Goal: Information Seeking & Learning: Learn about a topic

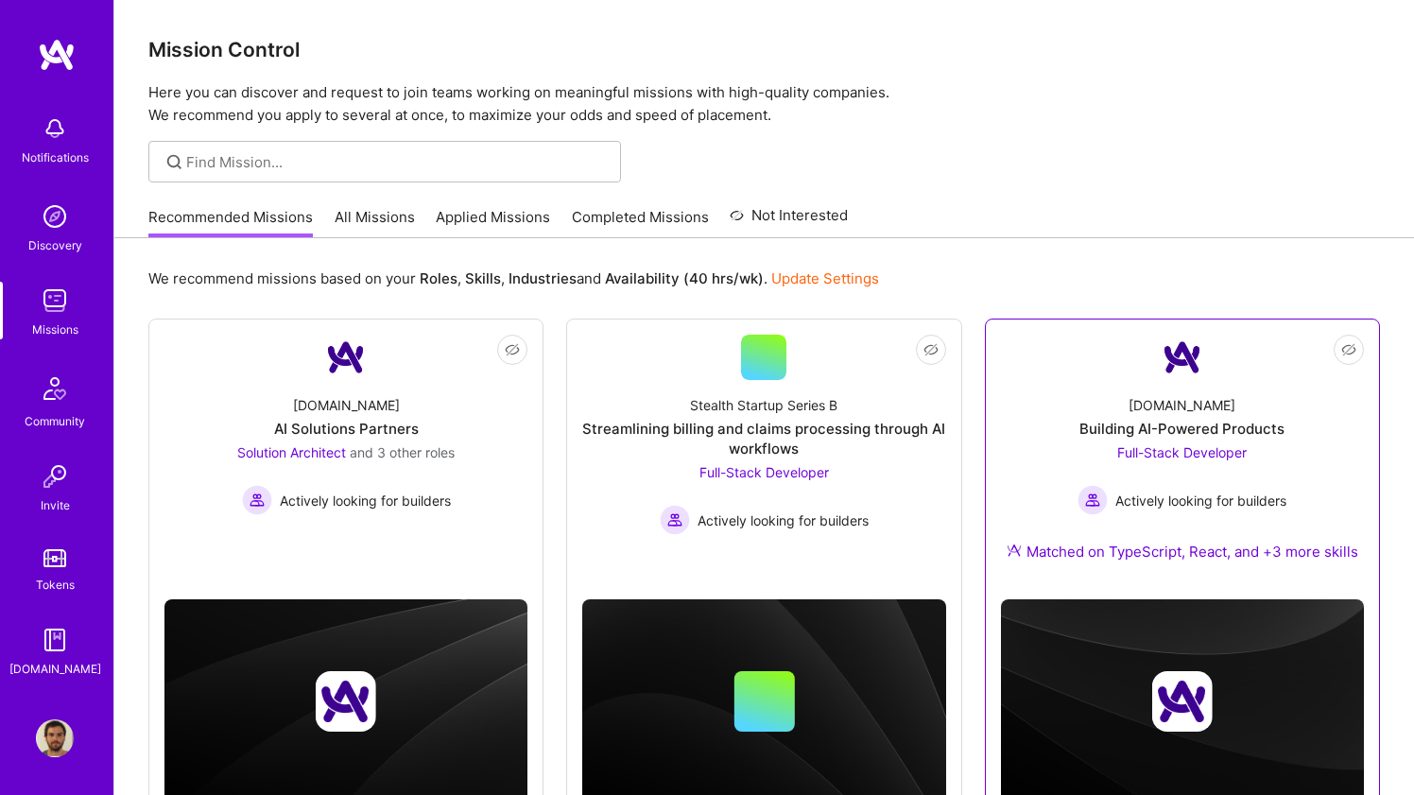
click at [1031, 391] on div "[DOMAIN_NAME] Building AI-Powered Products Full-Stack Developer Actively lookin…" at bounding box center [1182, 482] width 363 height 204
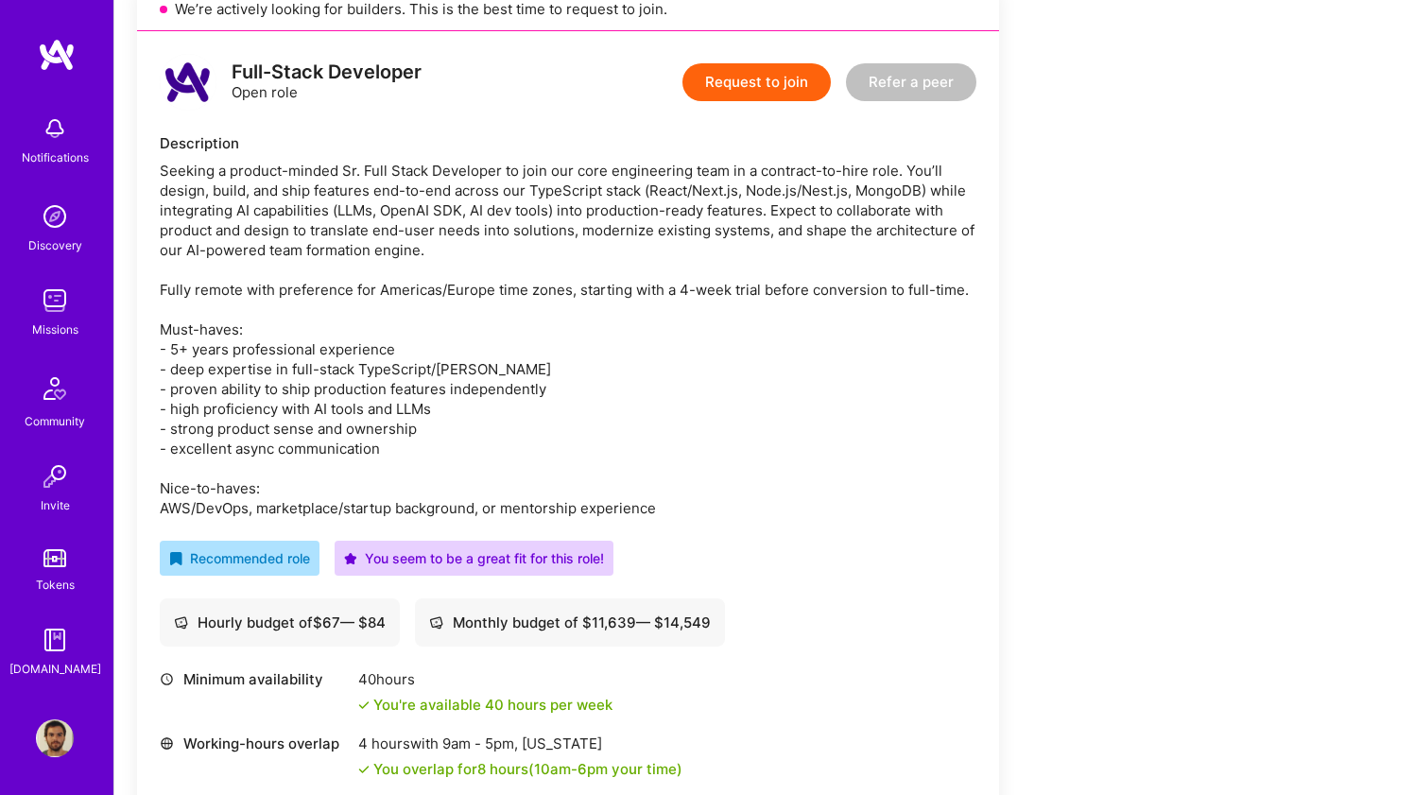
scroll to position [450, 0]
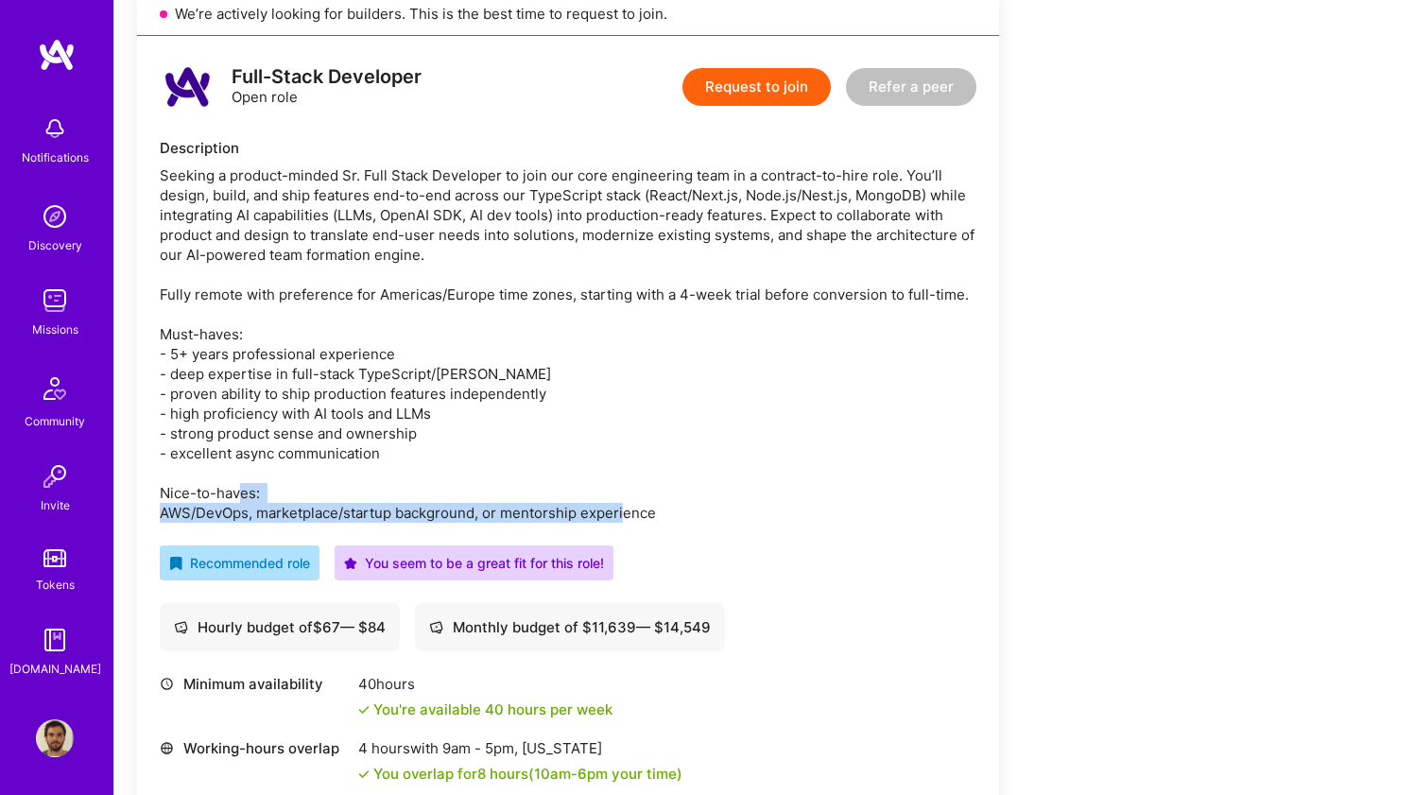
drag, startPoint x: 1030, startPoint y: 486, endPoint x: 1026, endPoint y: 505, distance: 19.3
click at [1026, 505] on div "Earn tokens for inviting a new [PERSON_NAME] to this mission Do you know the pe…" at bounding box center [704, 748] width 1134 height 1844
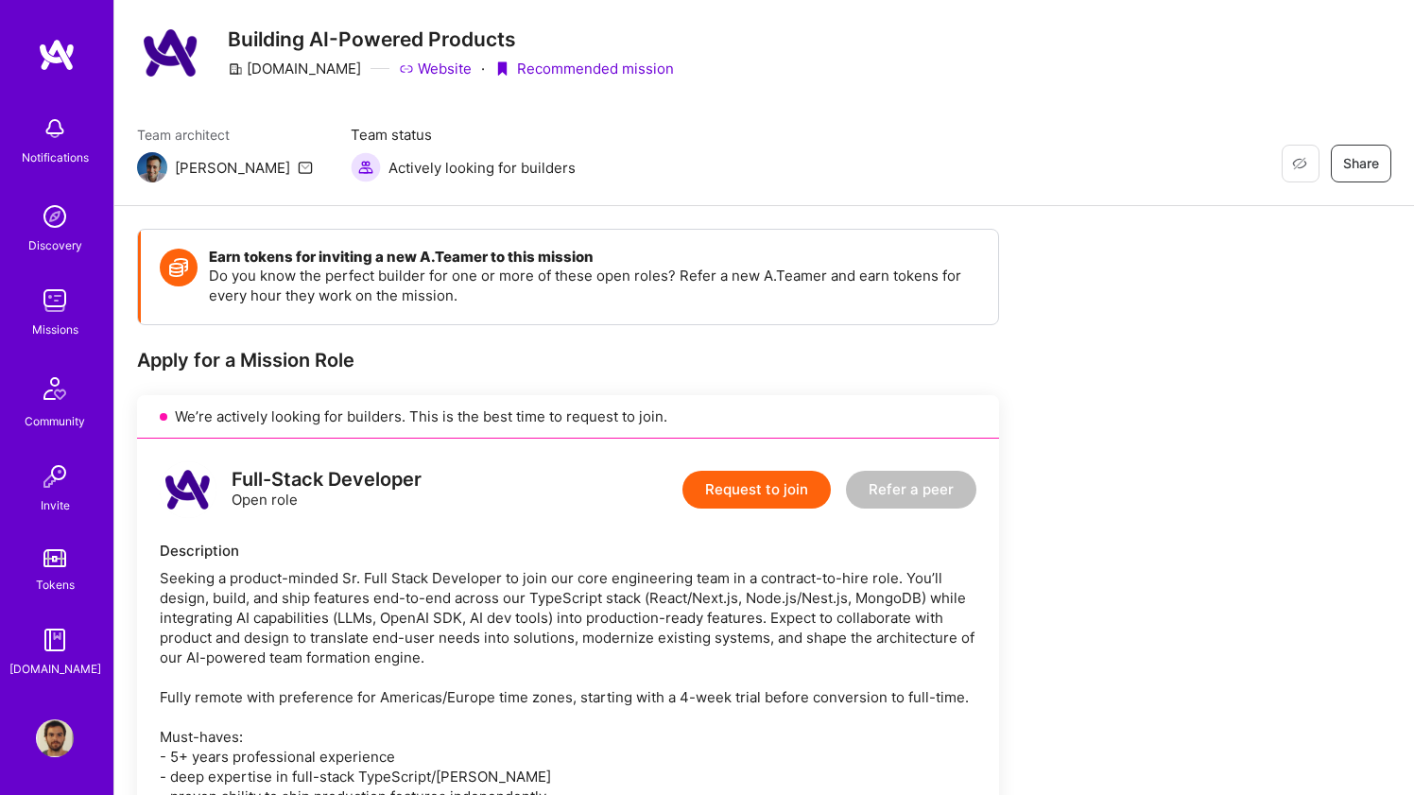
scroll to position [0, 0]
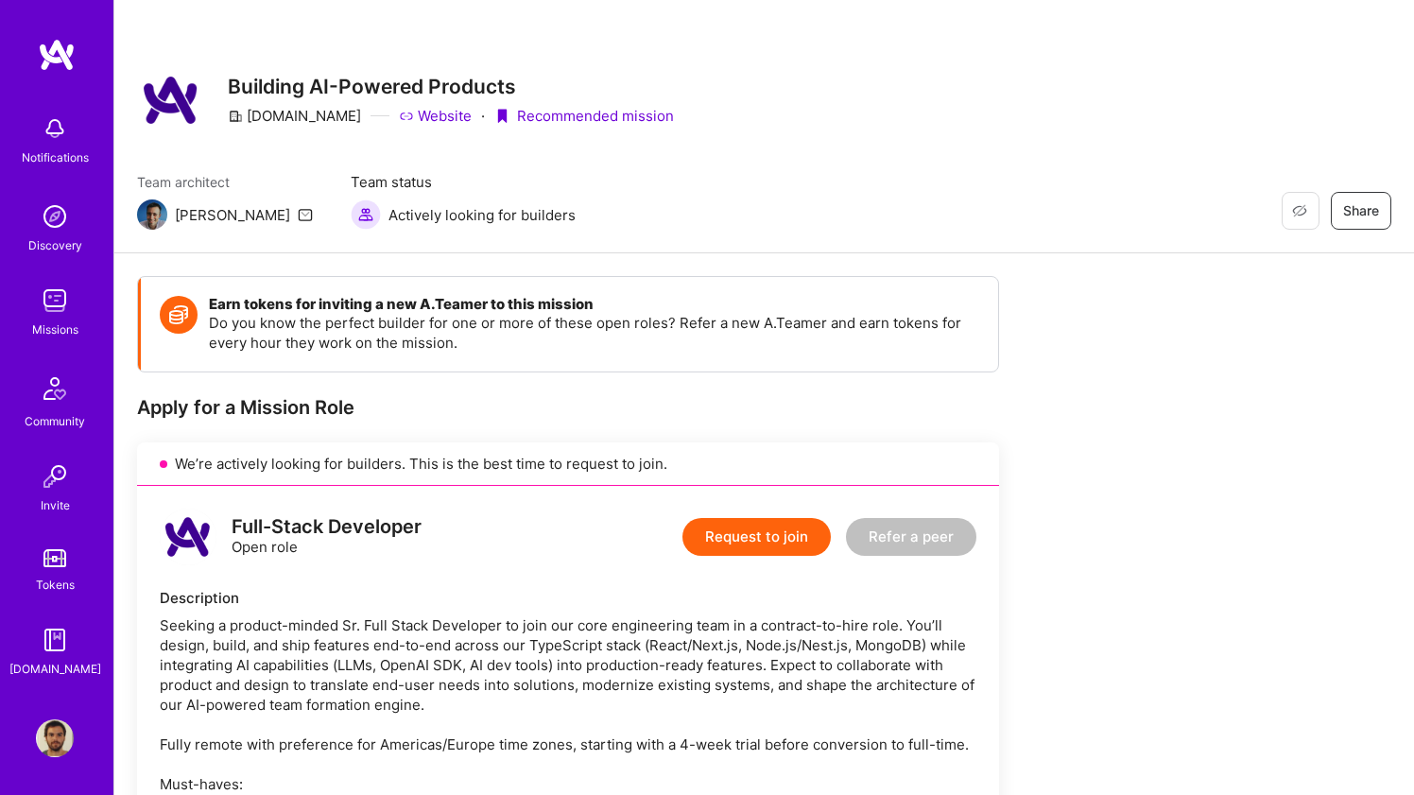
click at [46, 50] on img at bounding box center [57, 55] width 38 height 34
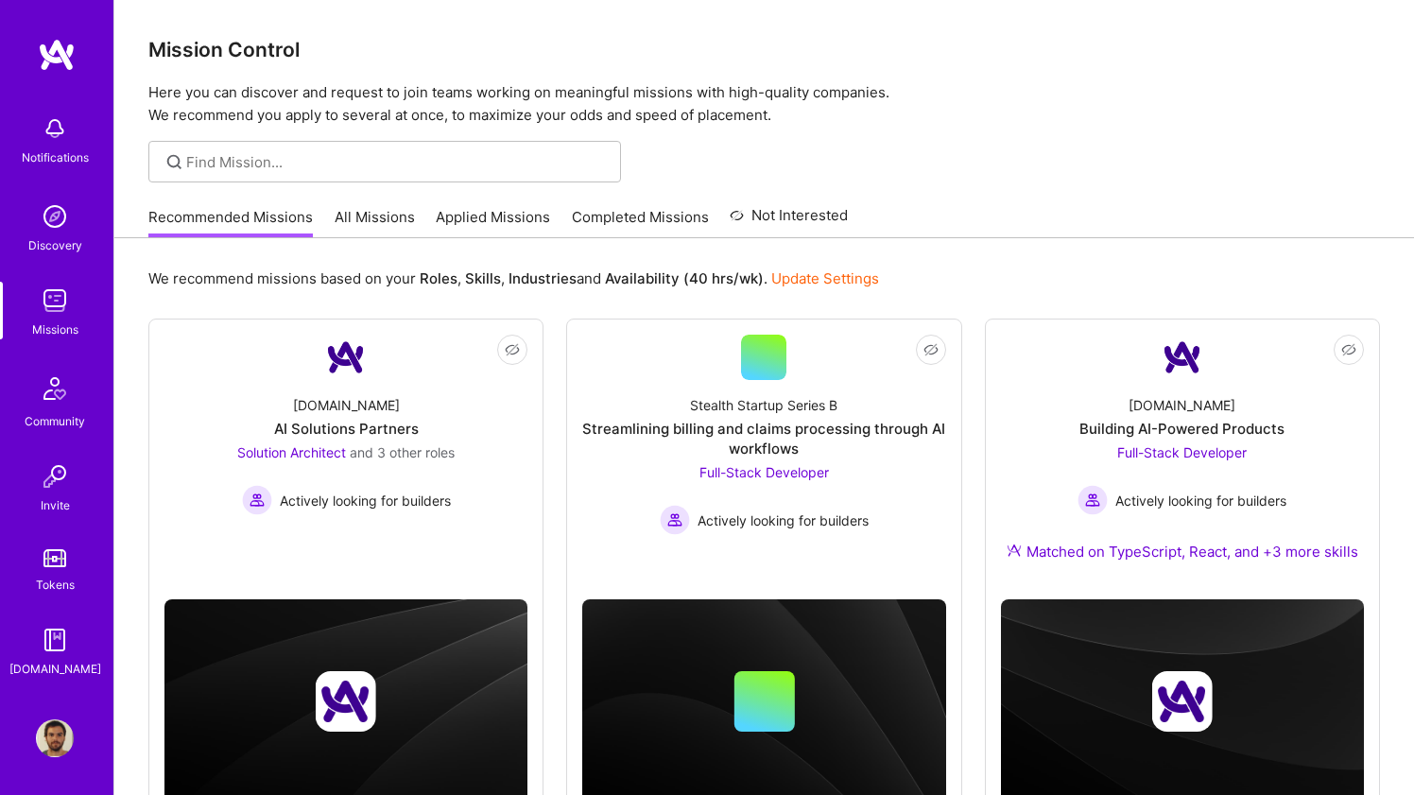
click at [65, 51] on img at bounding box center [57, 55] width 38 height 34
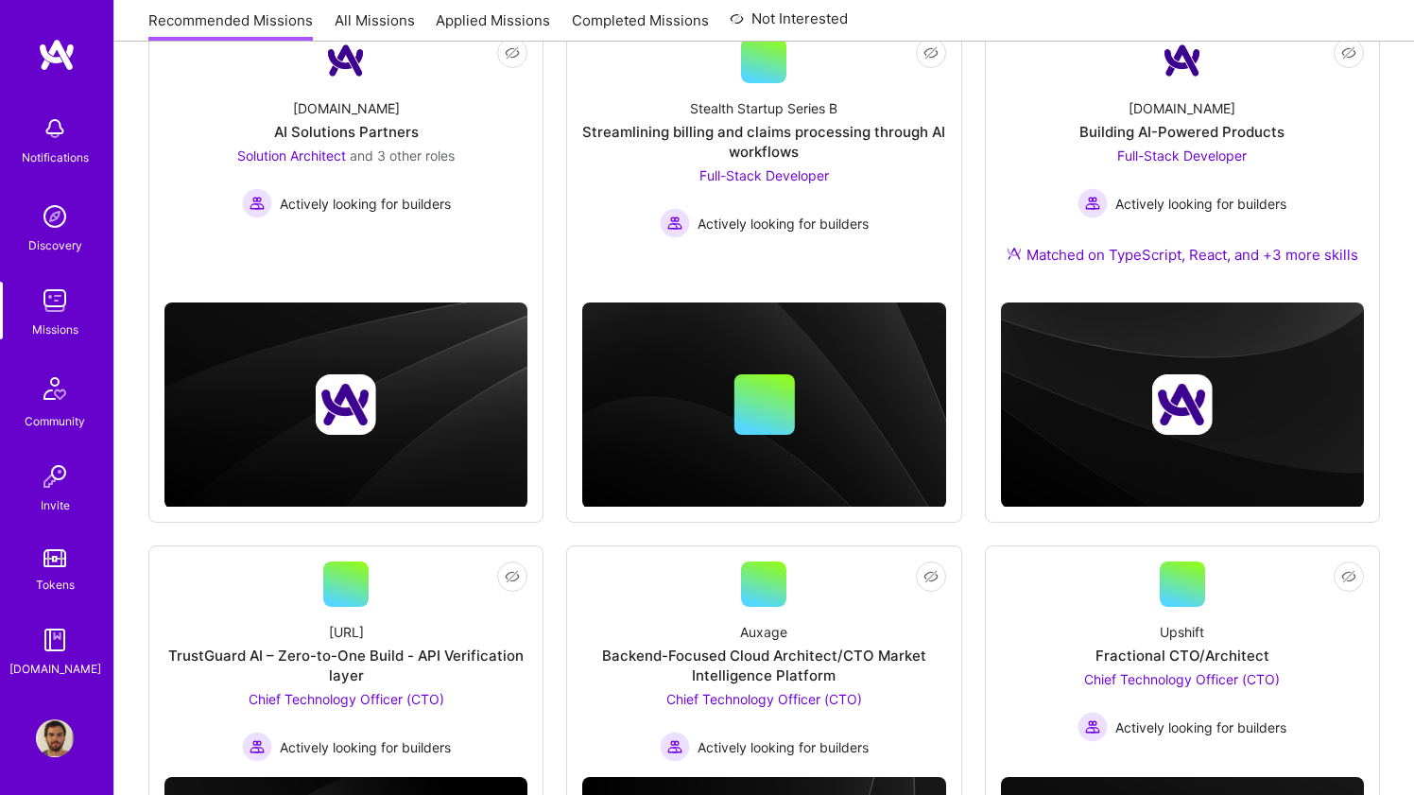
scroll to position [545, 0]
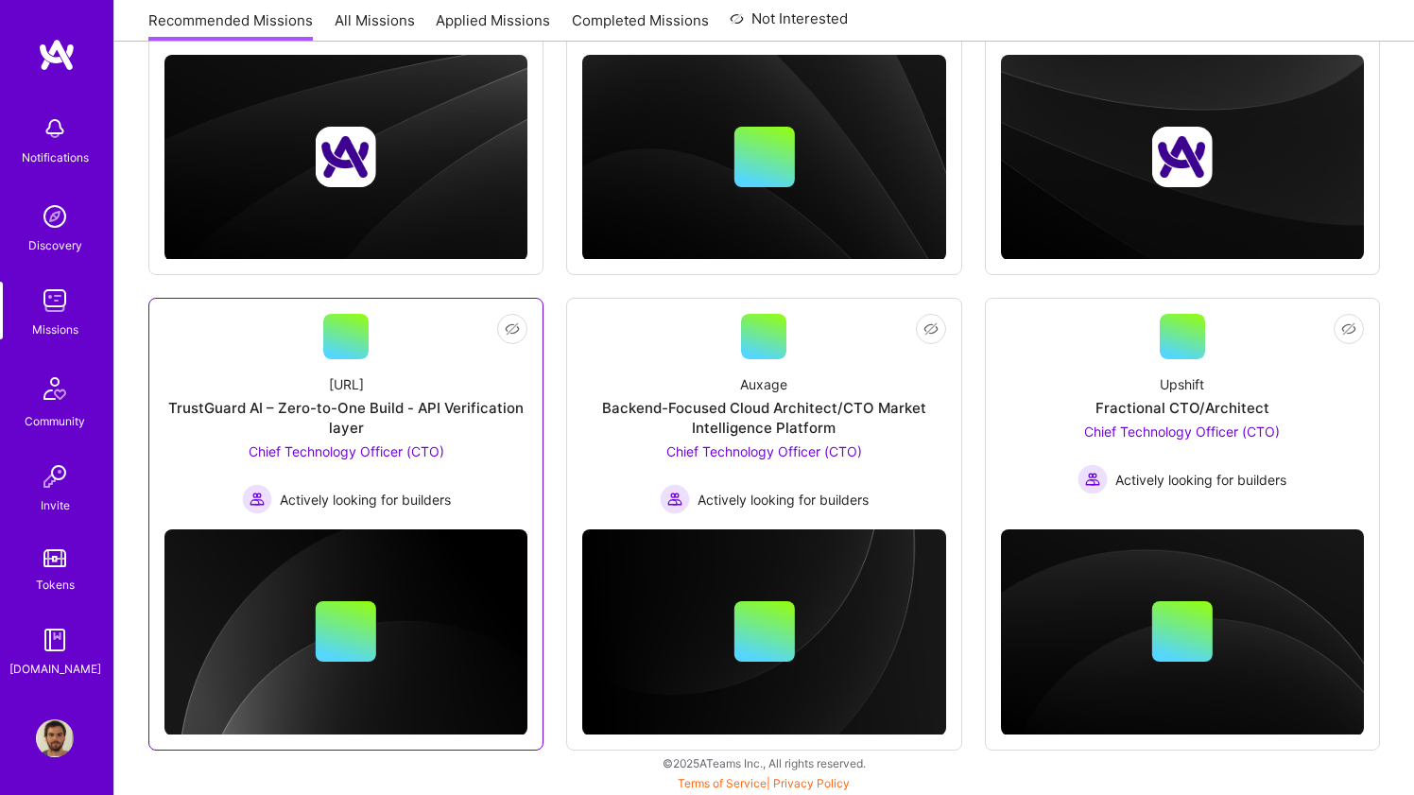
click at [241, 337] on link "Not Interested [URL] TrustGuard AI – Zero-to-One Build - API Verification layer…" at bounding box center [345, 414] width 363 height 200
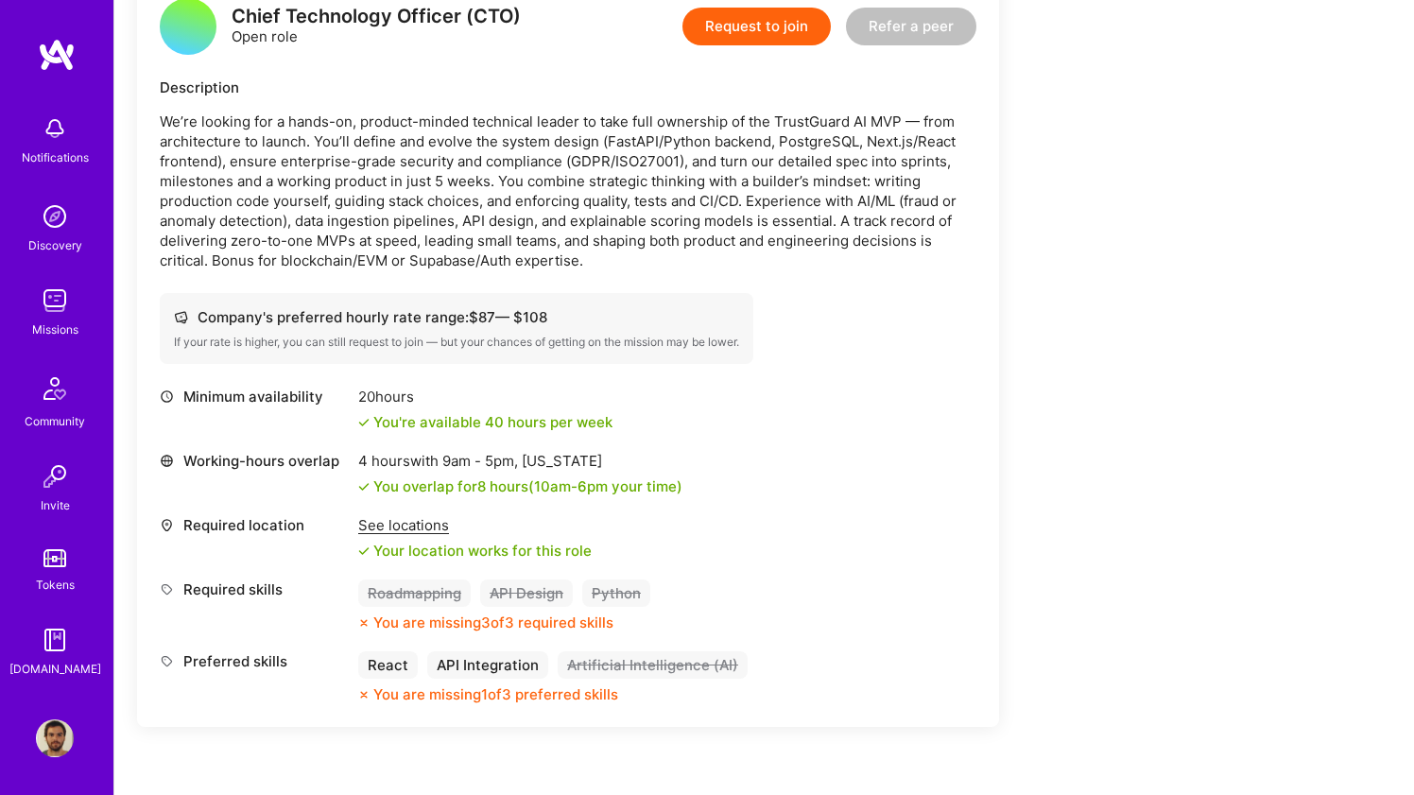
scroll to position [512, 0]
